Goal: Register for event/course

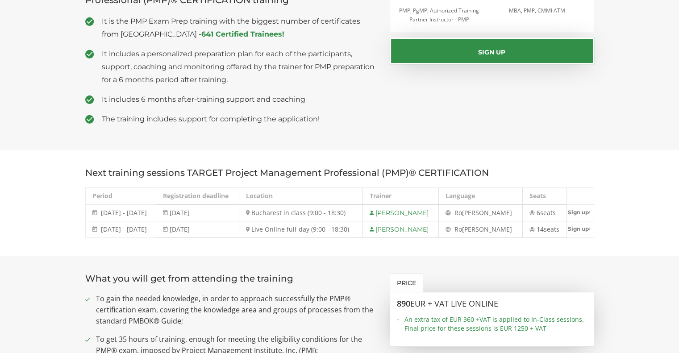
scroll to position [313, 0]
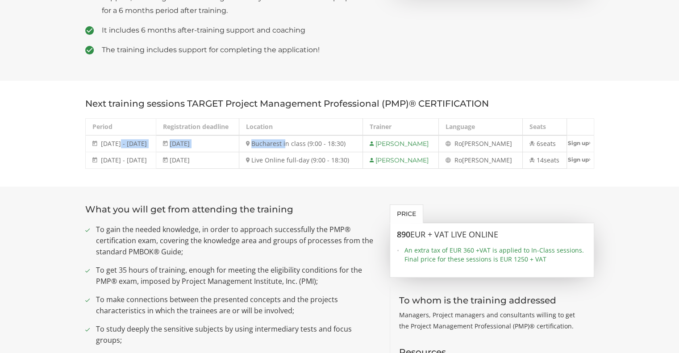
drag, startPoint x: 116, startPoint y: 148, endPoint x: 304, endPoint y: 148, distance: 187.6
click at [304, 148] on tr "[DATE] - [DATE] [DATE] - [DATE] [DATE] Bucharest in class (9:00 - 18:30) [PERSO…" at bounding box center [339, 143] width 509 height 17
click at [324, 150] on td "Bucharest in class (9:00 - 18:30)" at bounding box center [301, 143] width 124 height 17
drag, startPoint x: 299, startPoint y: 146, endPoint x: 366, endPoint y: 141, distance: 67.6
click at [363, 141] on td "Bucharest in class (9:00 - 18:30)" at bounding box center [301, 143] width 124 height 17
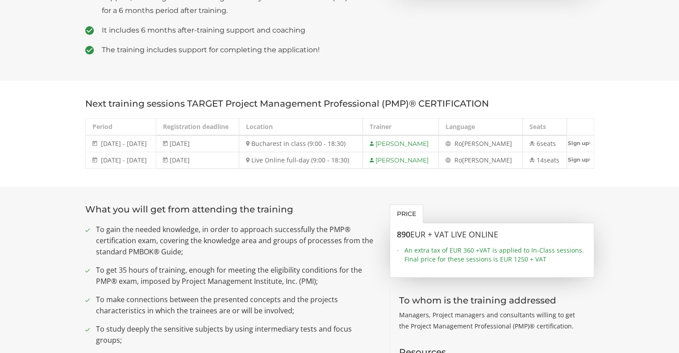
click at [363, 143] on td "Bucharest in class (9:00 - 18:30)" at bounding box center [301, 143] width 124 height 17
drag, startPoint x: 273, startPoint y: 164, endPoint x: 370, endPoint y: 161, distance: 97.0
click at [363, 161] on td "Live Online full-day (9:00 - 18:30)" at bounding box center [301, 160] width 124 height 17
drag, startPoint x: 331, startPoint y: 162, endPoint x: 366, endPoint y: 159, distance: 35.8
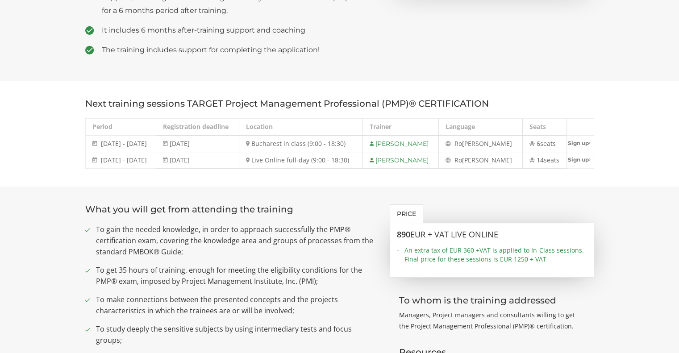
click at [363, 159] on td "Live Online full-day (9:00 - 18:30)" at bounding box center [301, 160] width 124 height 17
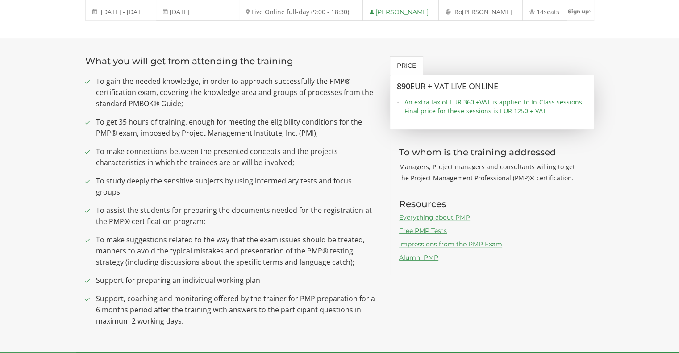
scroll to position [447, 0]
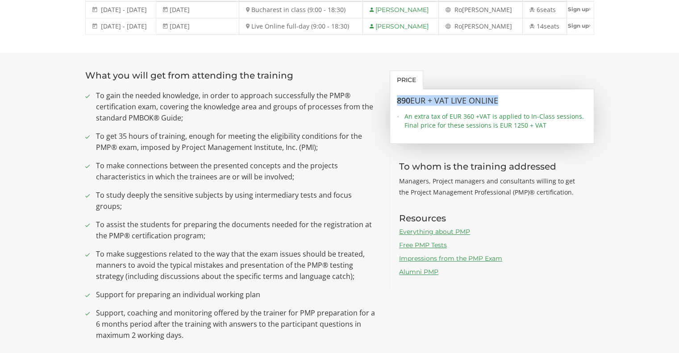
drag, startPoint x: 395, startPoint y: 101, endPoint x: 528, endPoint y: 105, distance: 133.2
click at [528, 105] on div "890 EUR + VAT LIVE ONLINE An extra tax of EUR 360 +VAT is applied to In-Class s…" at bounding box center [492, 116] width 205 height 55
click at [528, 105] on h3 "890 EUR + VAT LIVE ONLINE" at bounding box center [492, 100] width 190 height 9
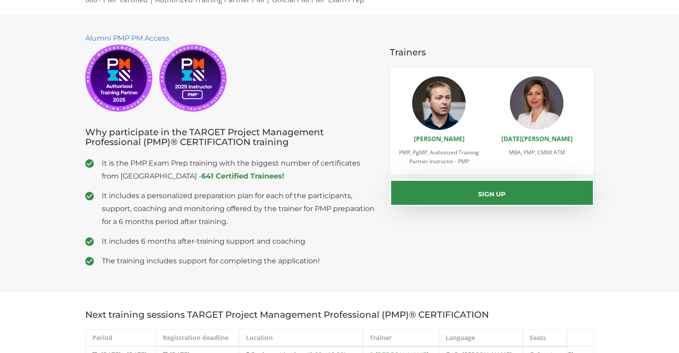
scroll to position [89, 0]
